Goal: Check status: Check status

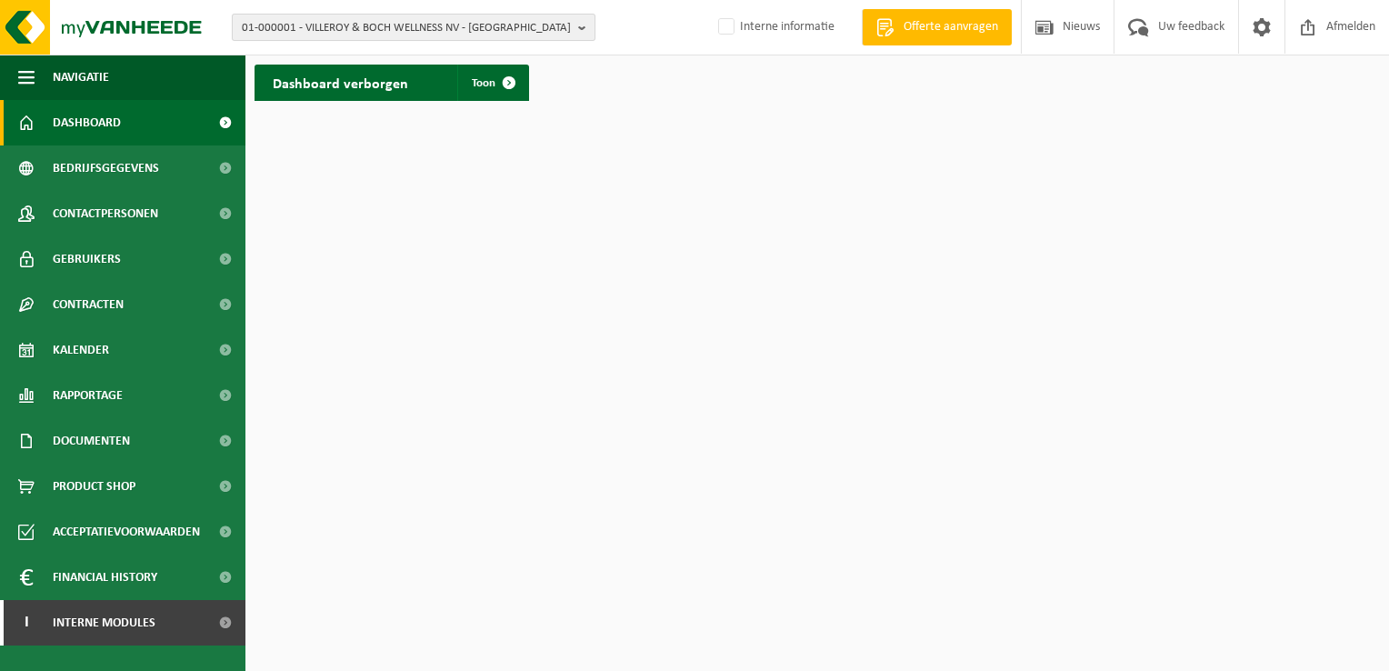
click at [579, 22] on b "button" at bounding box center [586, 27] width 16 height 25
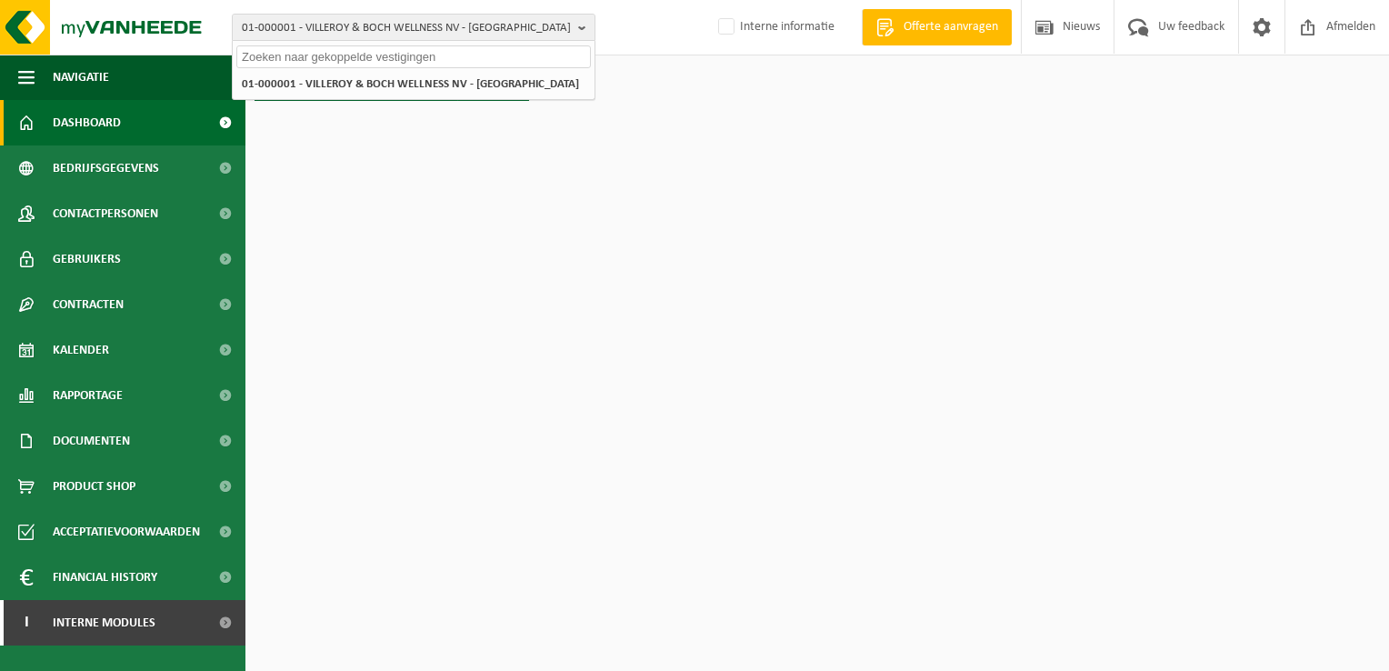
click at [478, 60] on input "text" at bounding box center [413, 56] width 355 height 23
paste input "10-889559"
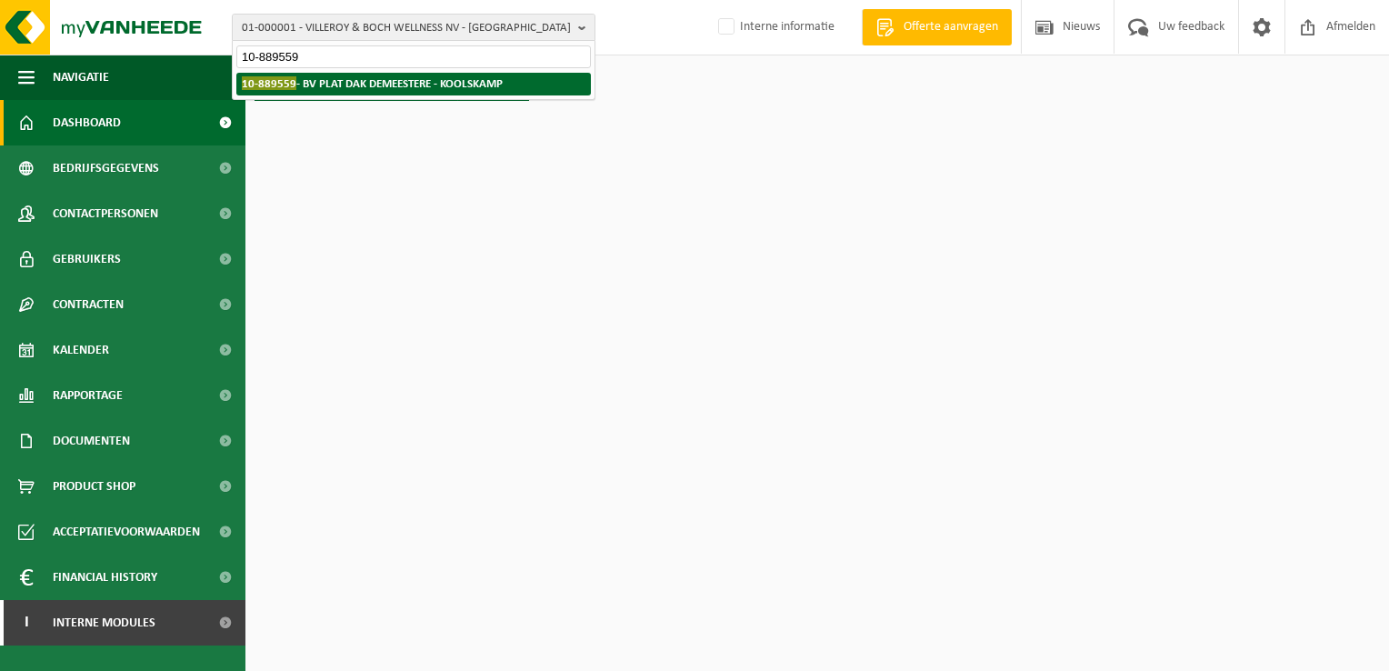
type input "10-889559"
click at [471, 81] on strong "10-889559 - BV PLAT DAK DEMEESTERE - KOOLSKAMP" at bounding box center [372, 83] width 261 height 14
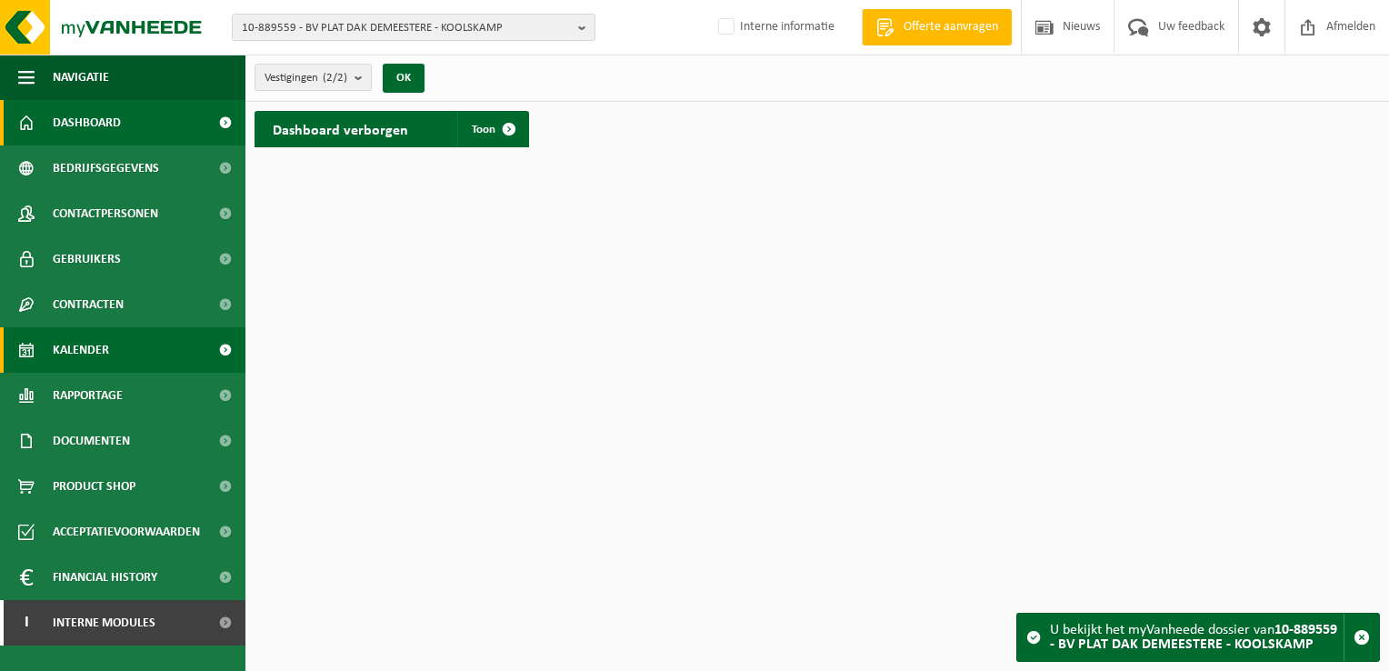
click at [135, 346] on link "Kalender" at bounding box center [123, 349] width 246 height 45
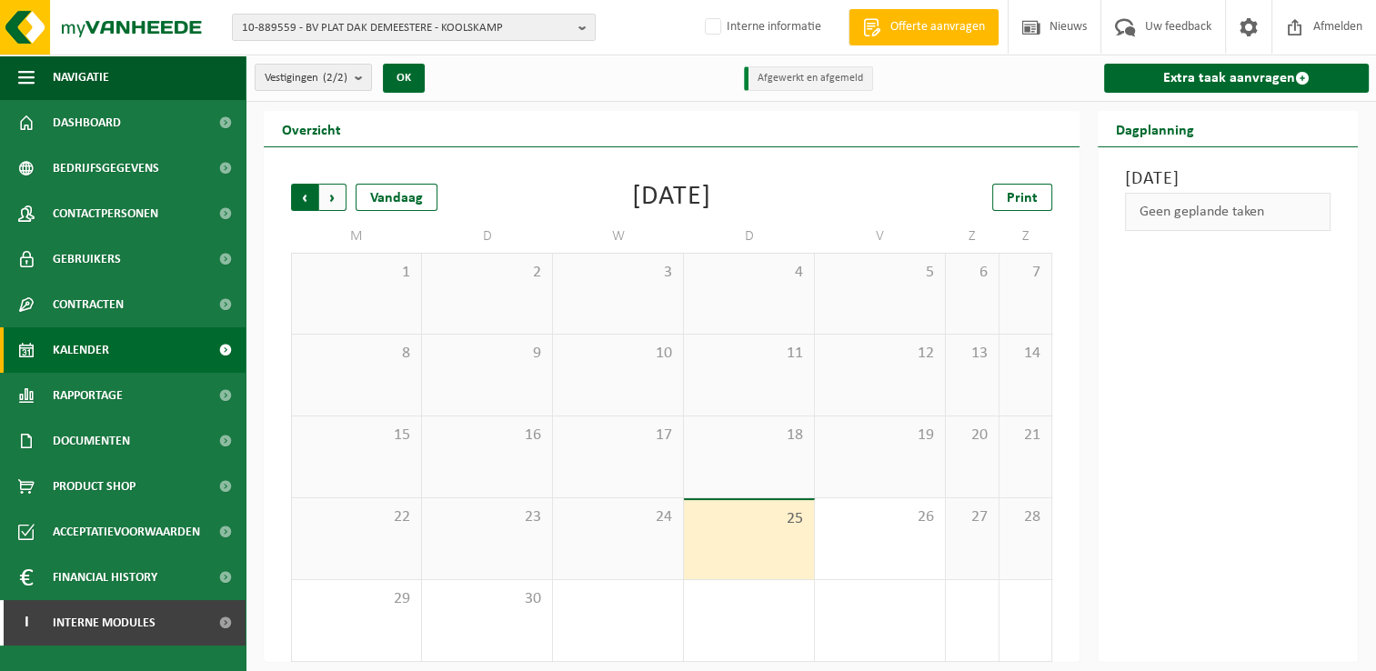
click at [334, 194] on span "Volgende" at bounding box center [332, 197] width 27 height 27
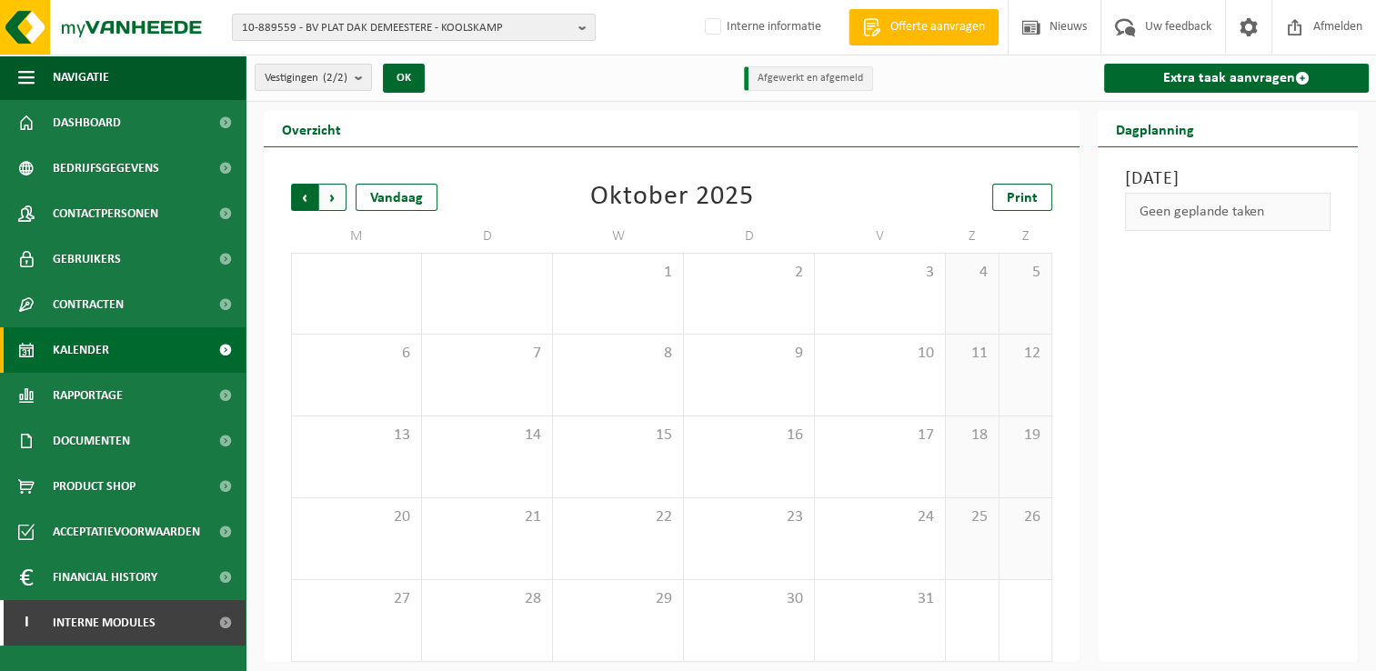
click at [330, 196] on span "Volgende" at bounding box center [332, 197] width 27 height 27
click at [296, 198] on span "Vorige" at bounding box center [304, 197] width 27 height 27
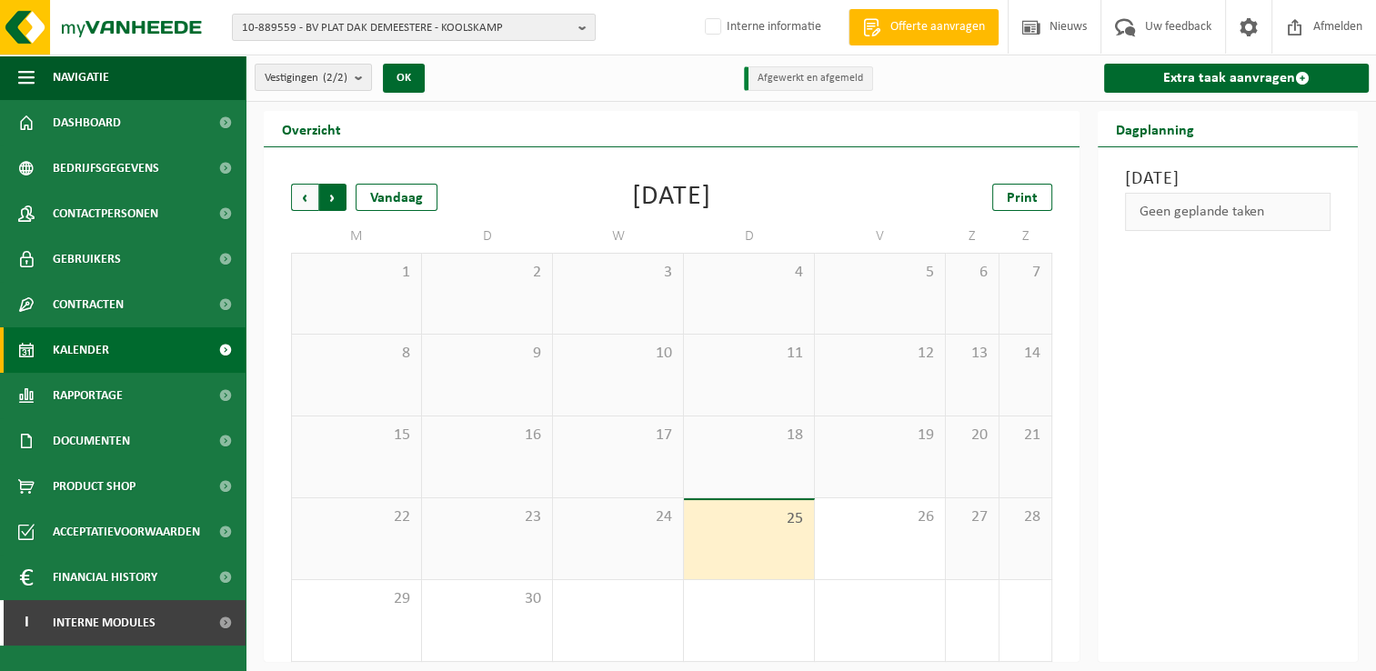
click at [307, 195] on span "Vorige" at bounding box center [304, 197] width 27 height 27
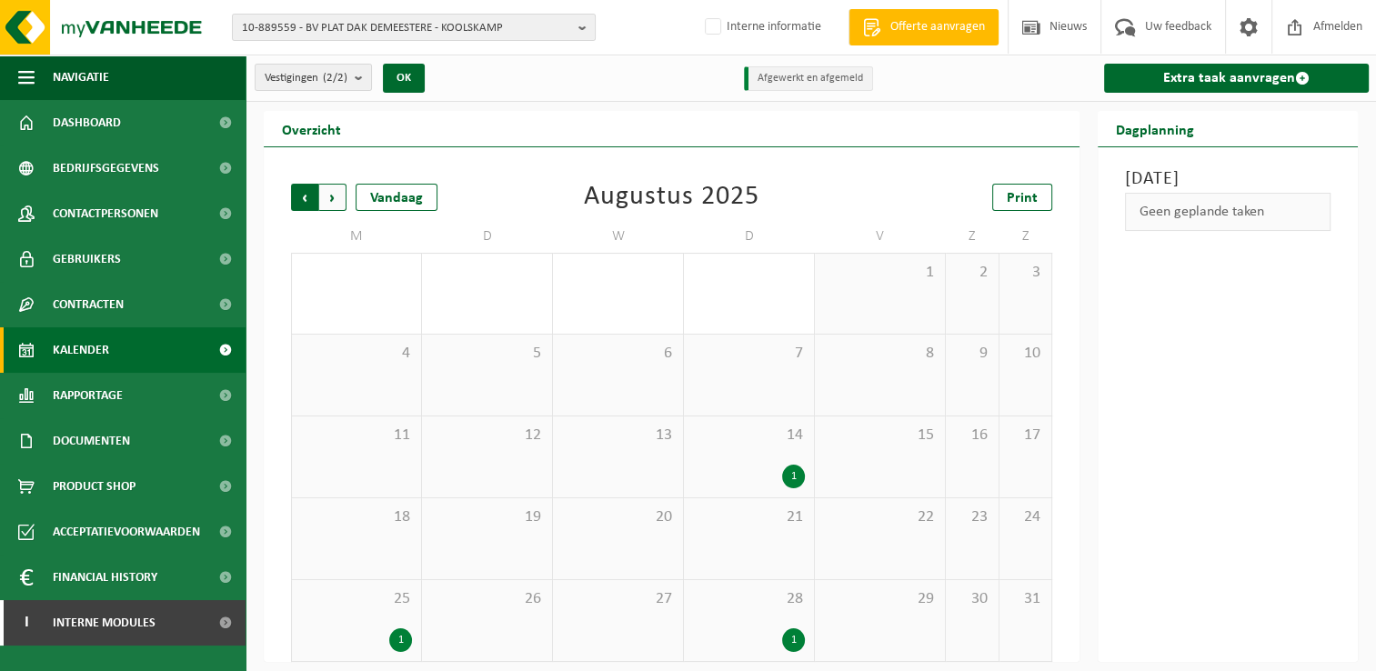
click at [335, 201] on span "Volgende" at bounding box center [332, 197] width 27 height 27
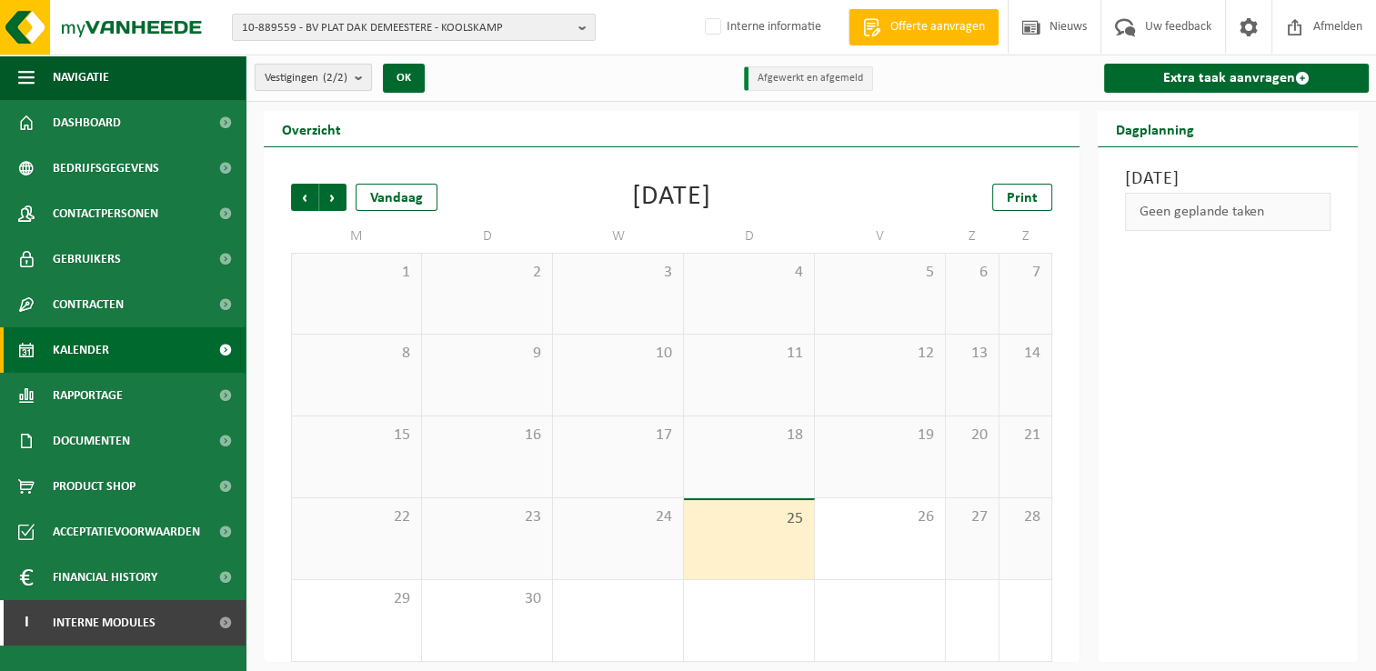
click at [352, 74] on button "Vestigingen (2/2)" at bounding box center [313, 77] width 117 height 27
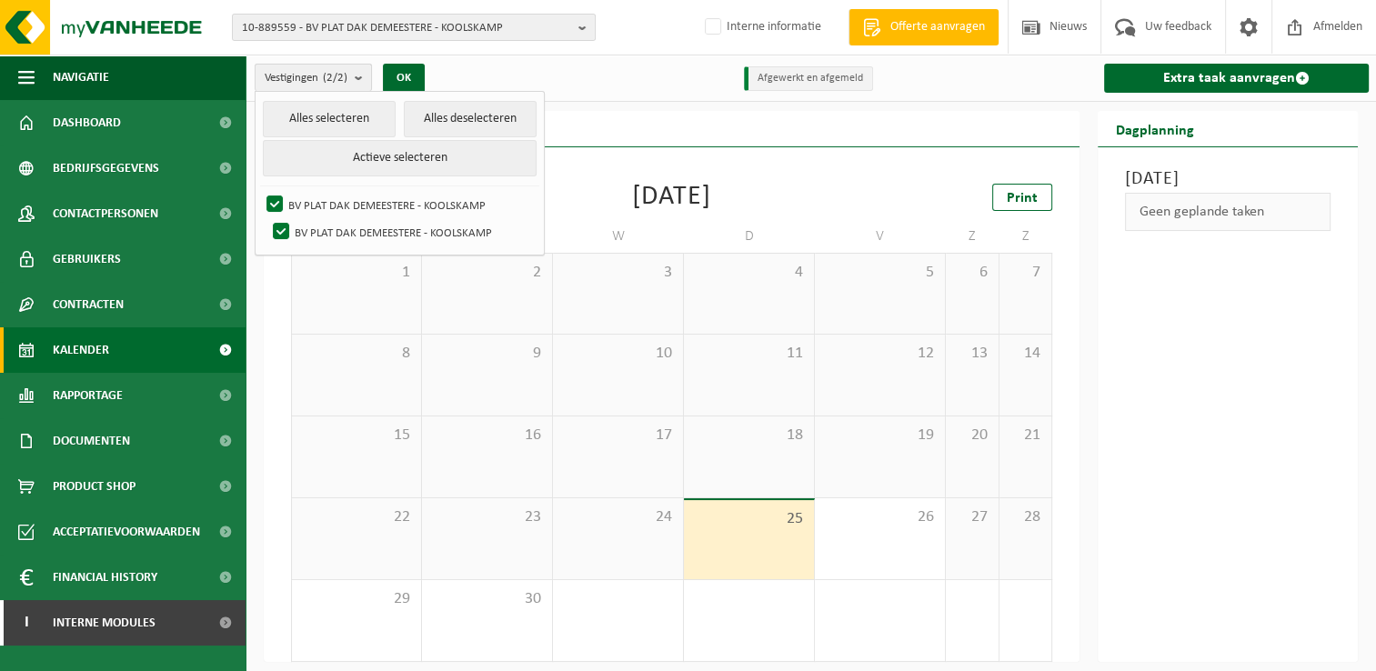
click at [352, 74] on button "Vestigingen (2/2)" at bounding box center [313, 77] width 117 height 27
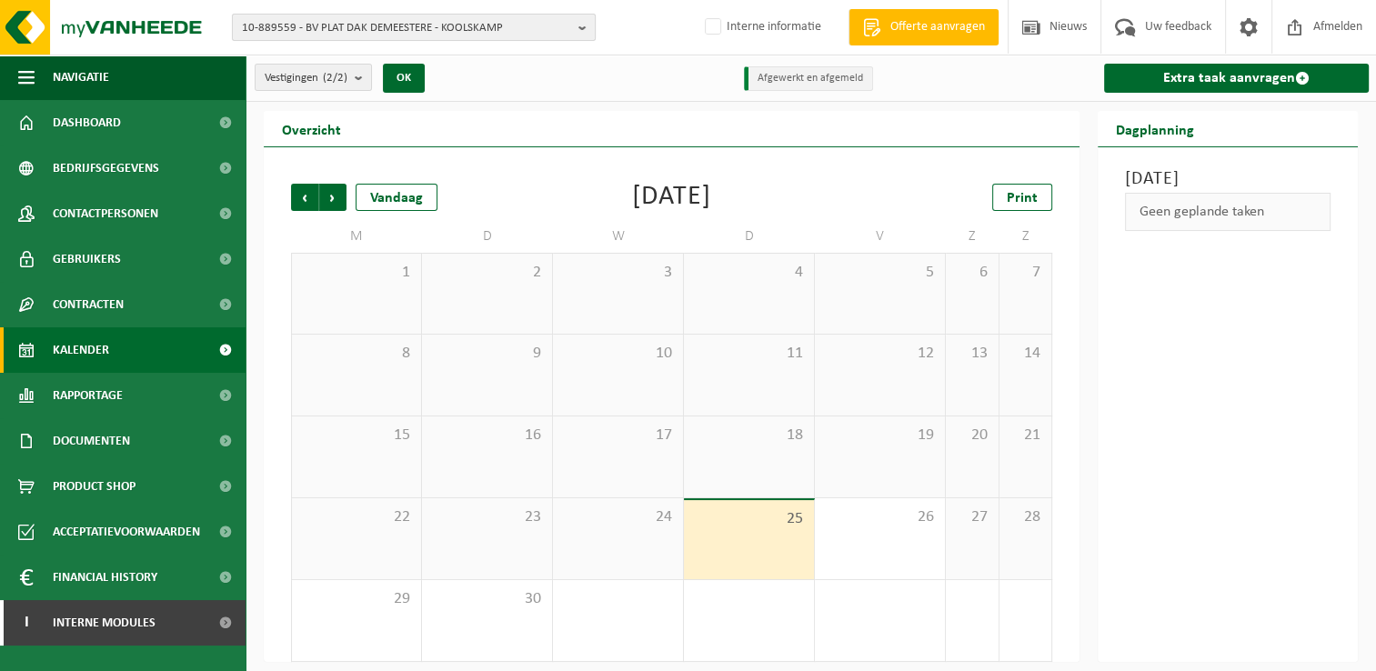
click at [582, 24] on b "button" at bounding box center [586, 27] width 16 height 25
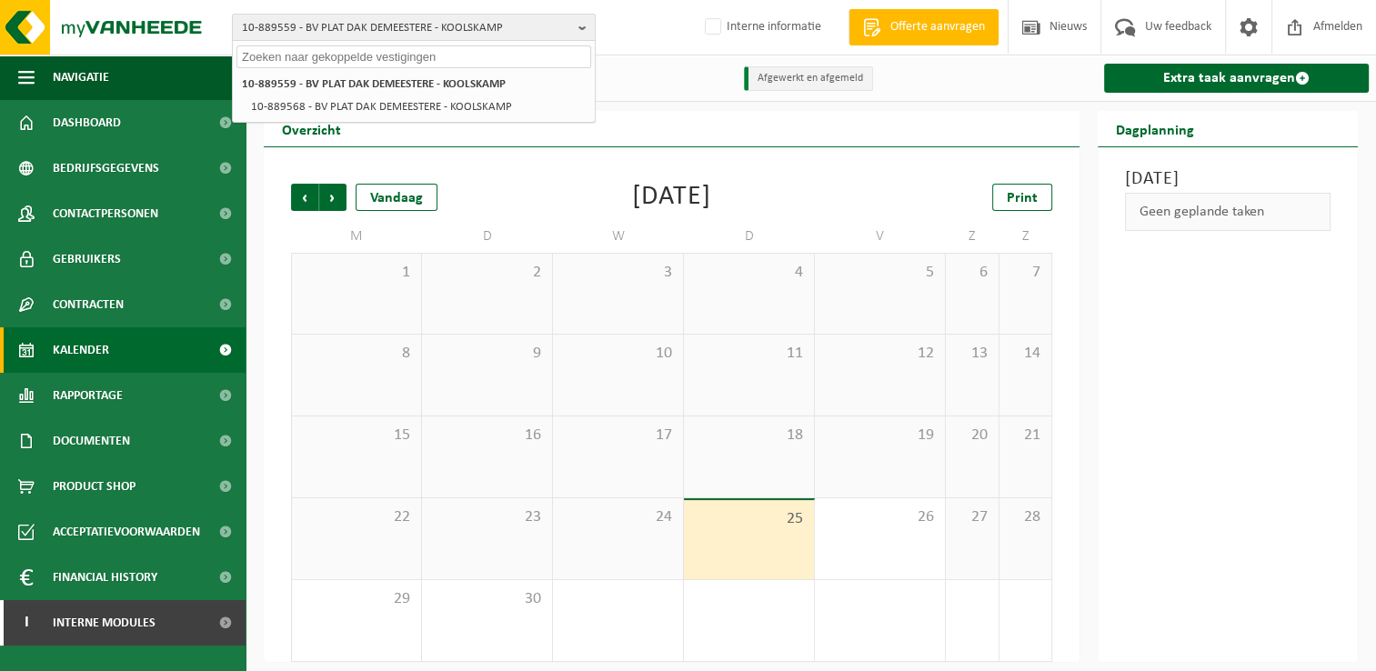
click at [487, 60] on input "text" at bounding box center [413, 56] width 355 height 23
paste input "10-993029"
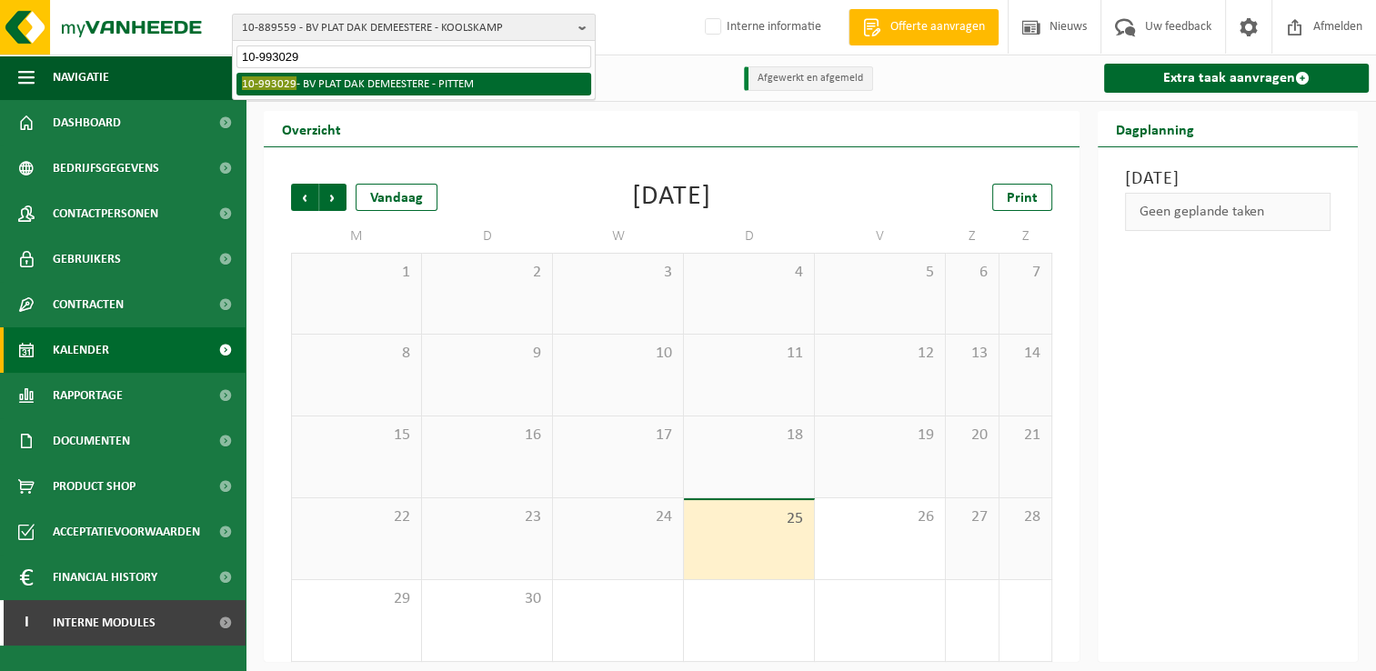
type input "10-993029"
click at [416, 91] on li "10-993029 - BV PLAT DAK DEMEESTERE - PITTEM" at bounding box center [413, 84] width 355 height 23
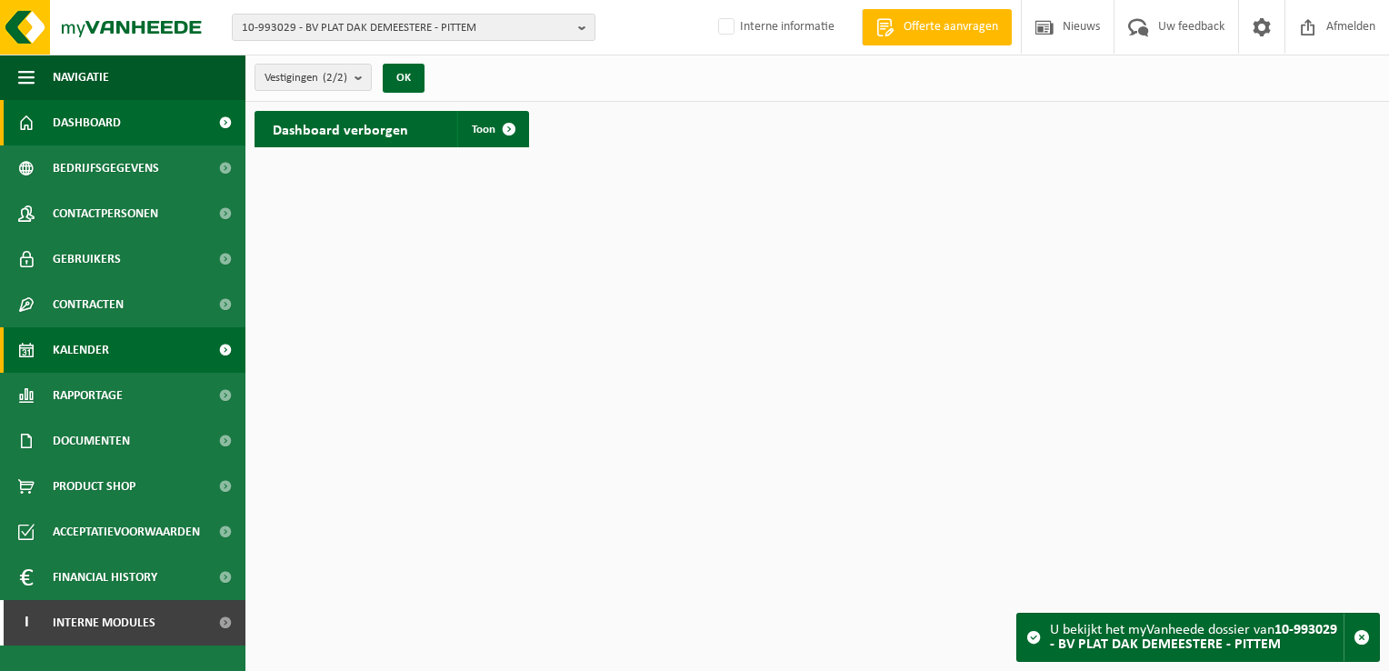
click at [106, 347] on span "Kalender" at bounding box center [81, 349] width 56 height 45
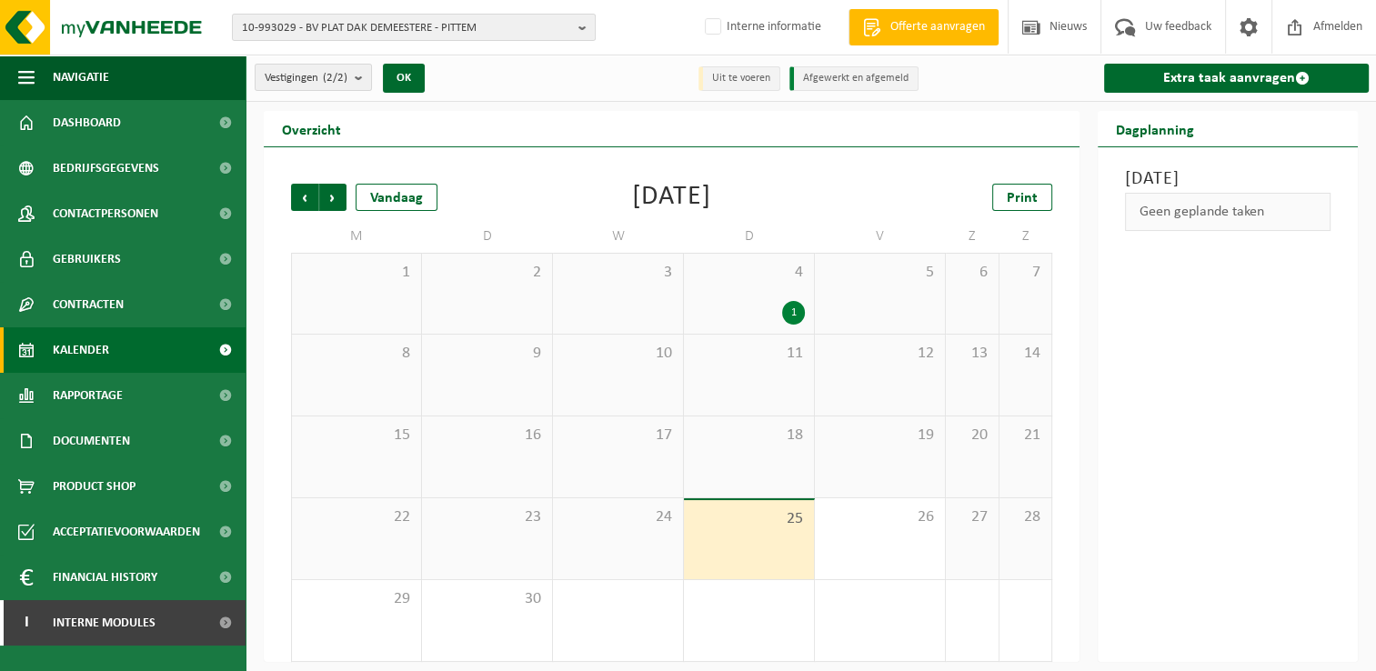
click at [760, 296] on div "4 1" at bounding box center [749, 294] width 130 height 80
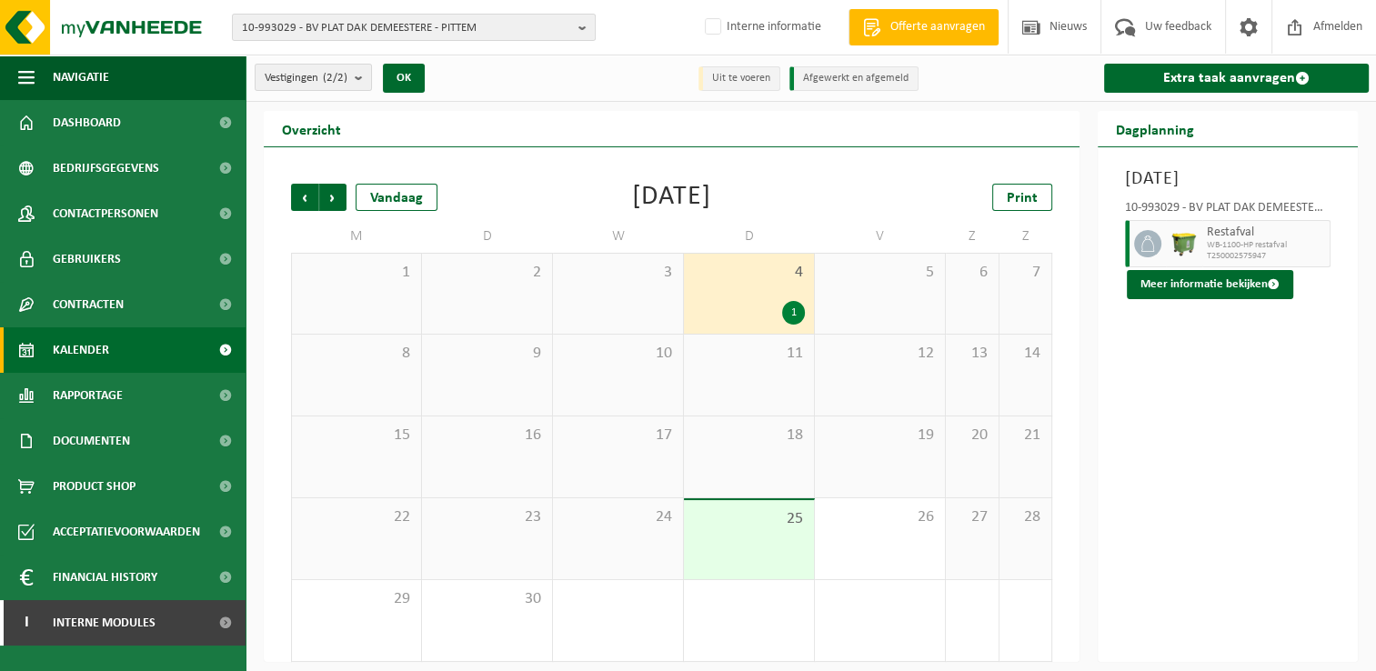
click at [739, 446] on div "18" at bounding box center [749, 456] width 130 height 81
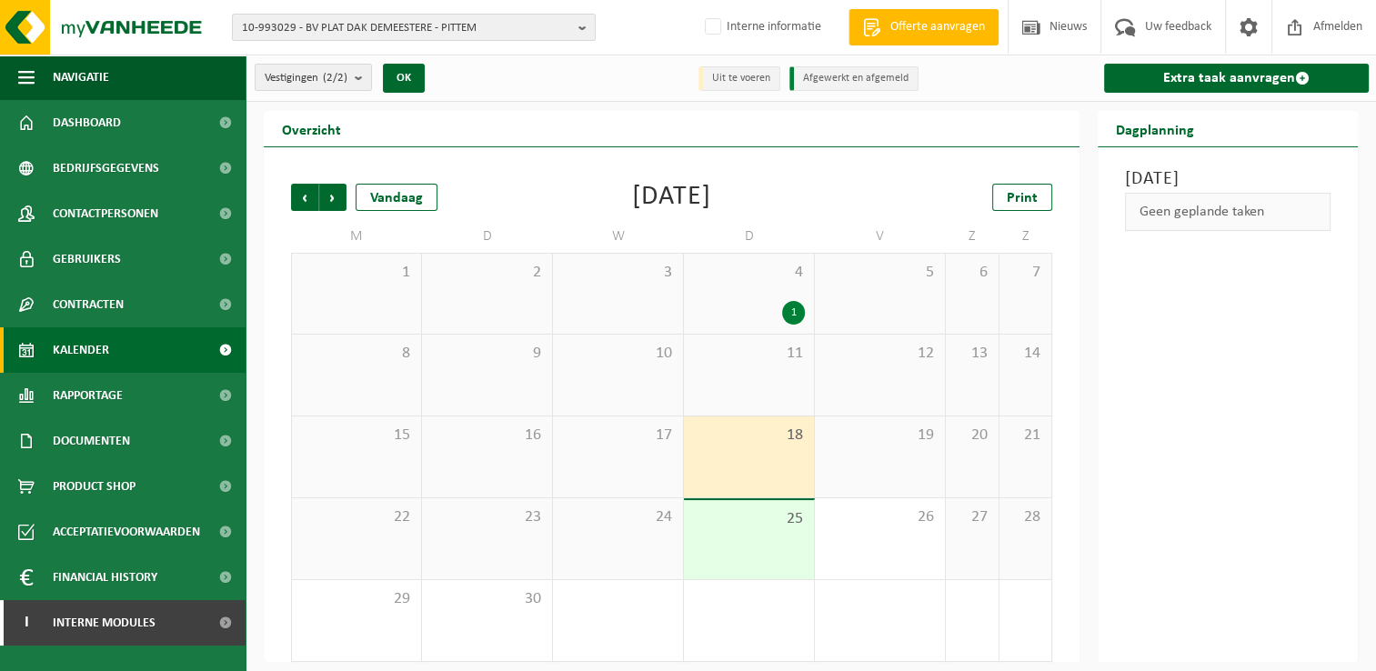
scroll to position [7, 0]
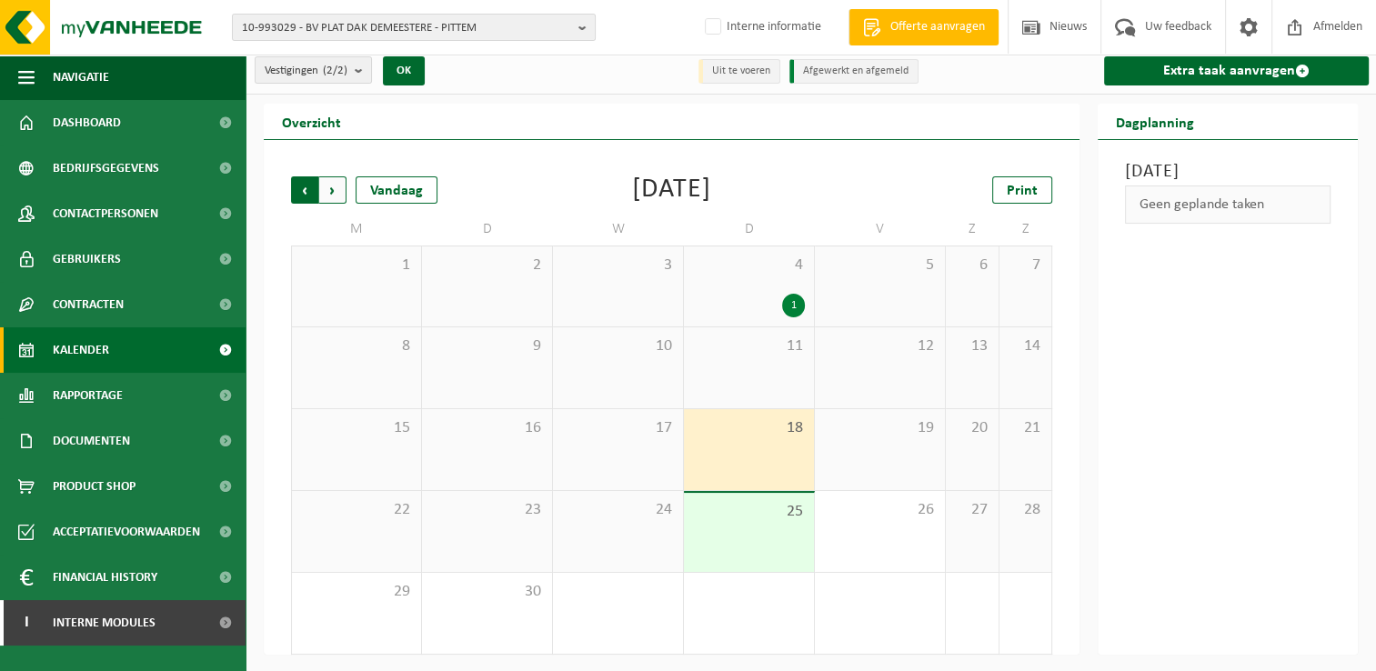
click at [333, 193] on span "Volgende" at bounding box center [332, 189] width 27 height 27
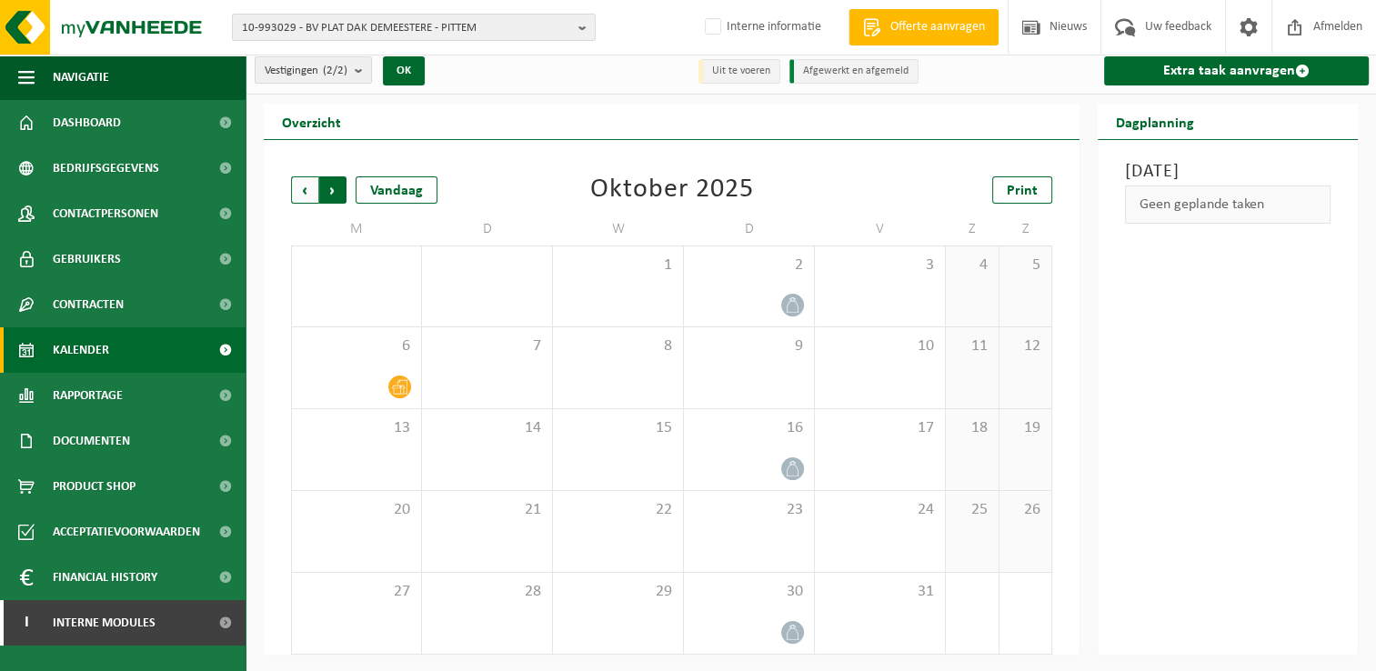
click at [309, 192] on span "Vorige" at bounding box center [304, 189] width 27 height 27
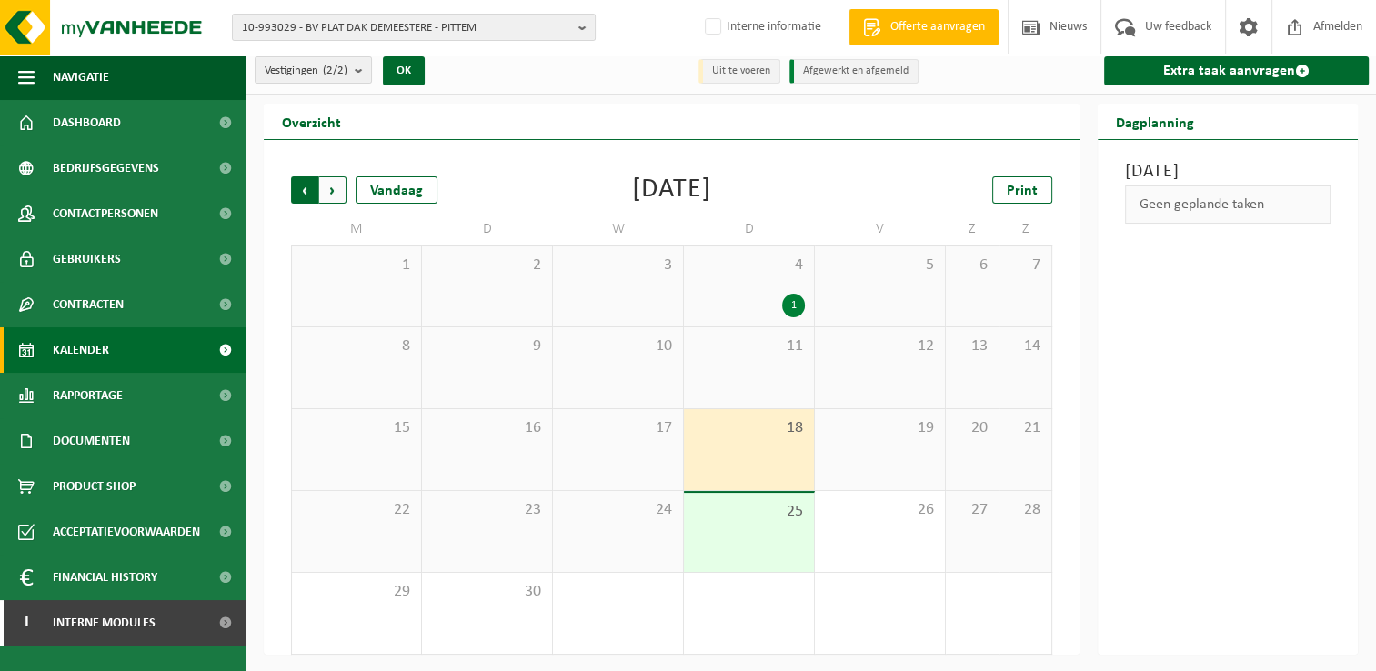
click at [340, 189] on span "Volgende" at bounding box center [332, 189] width 27 height 27
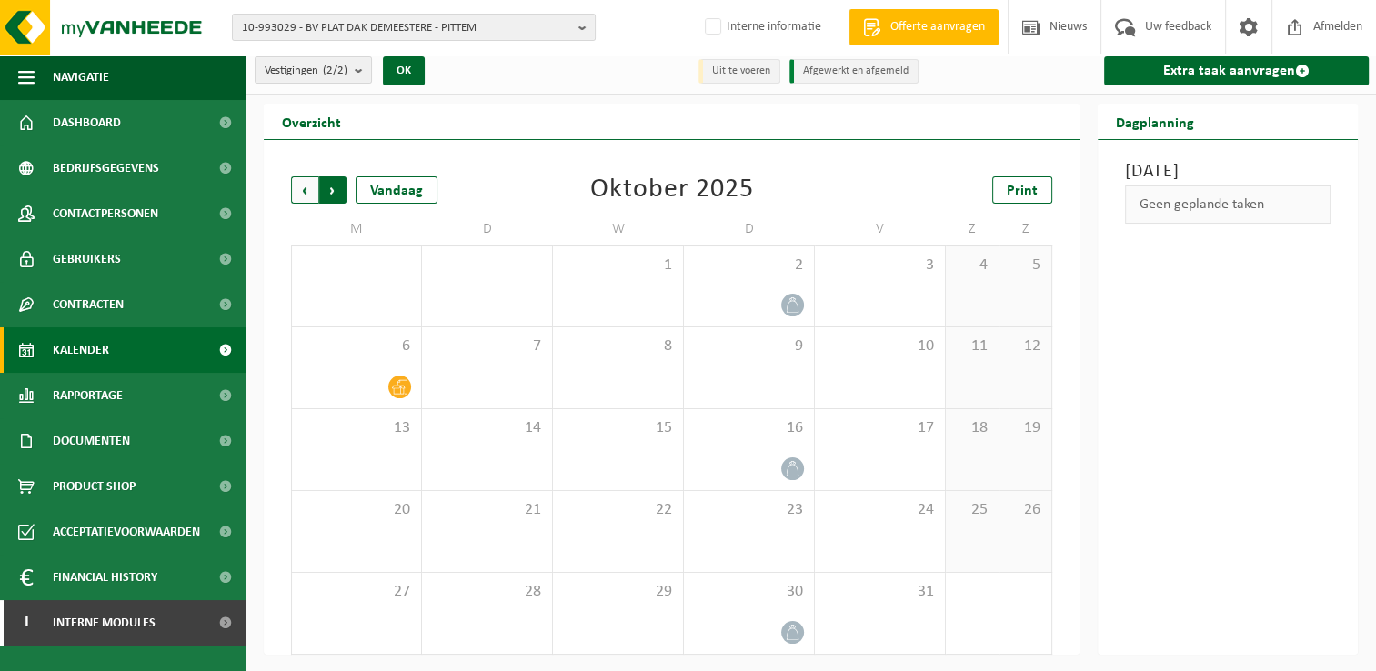
click at [299, 184] on span "Vorige" at bounding box center [304, 189] width 27 height 27
